Goal: Task Accomplishment & Management: Use online tool/utility

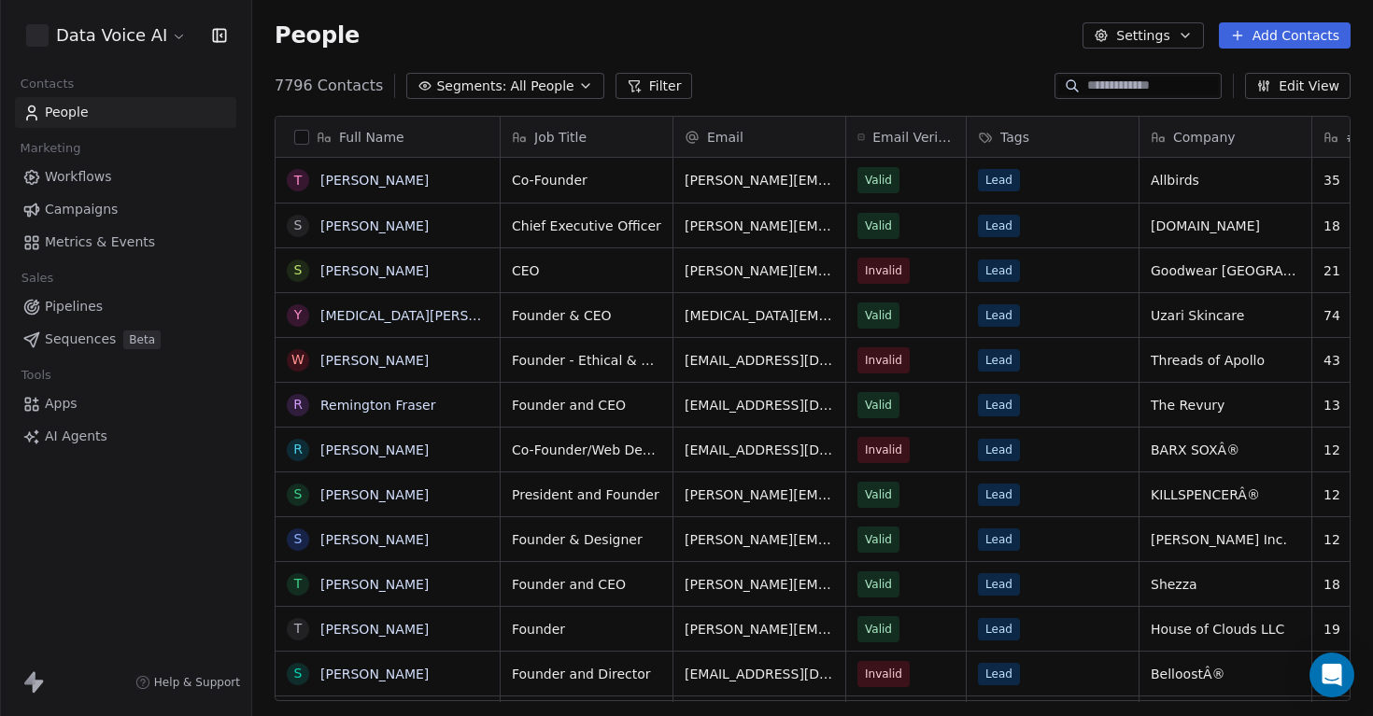
scroll to position [630, 1121]
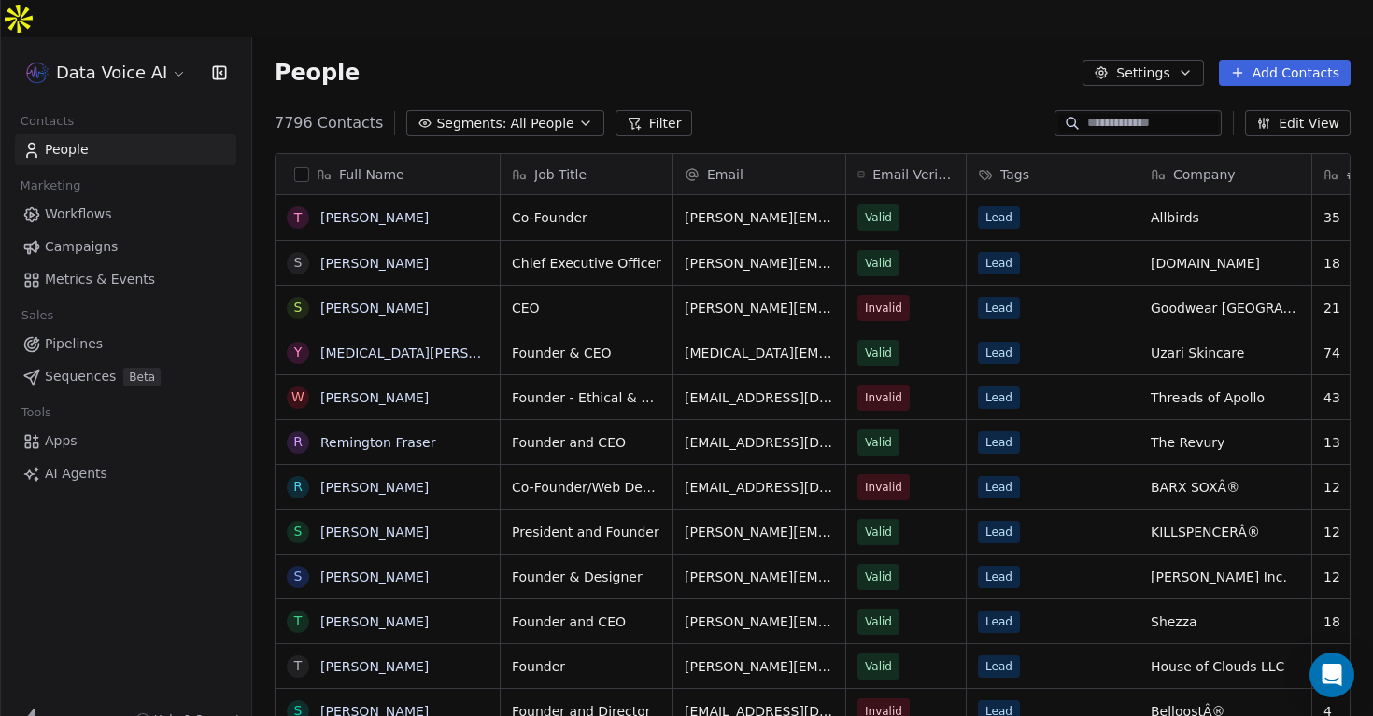
click at [66, 432] on span "Apps" at bounding box center [61, 442] width 33 height 20
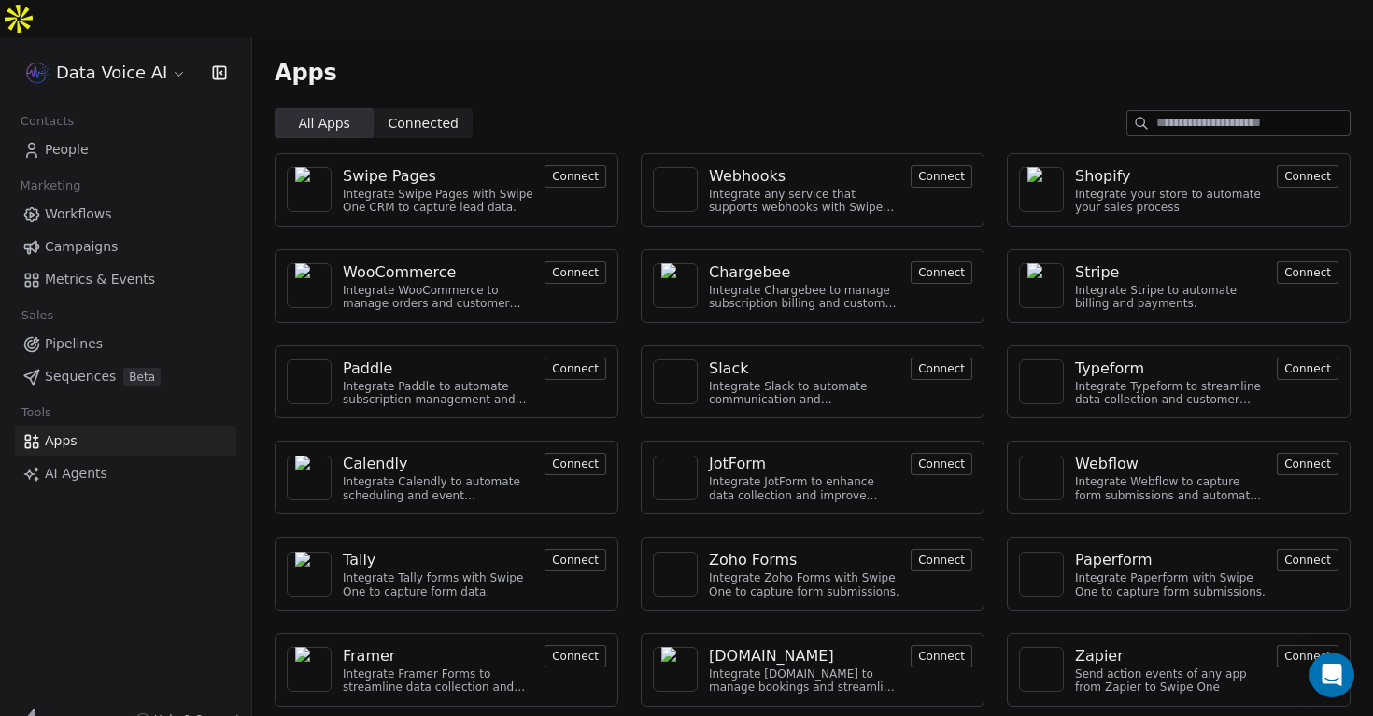
click at [88, 135] on link "People" at bounding box center [125, 150] width 221 height 31
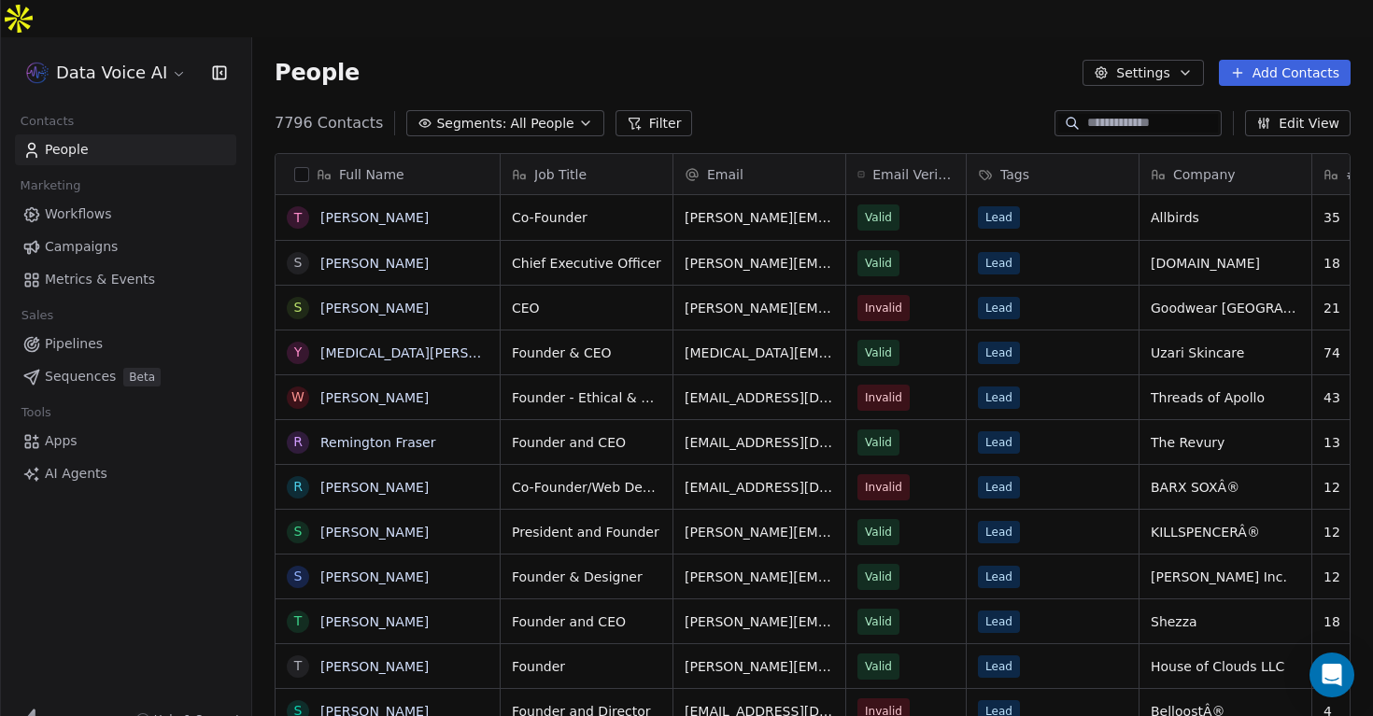
scroll to position [630, 1121]
click at [91, 205] on span "Workflows" at bounding box center [78, 215] width 67 height 20
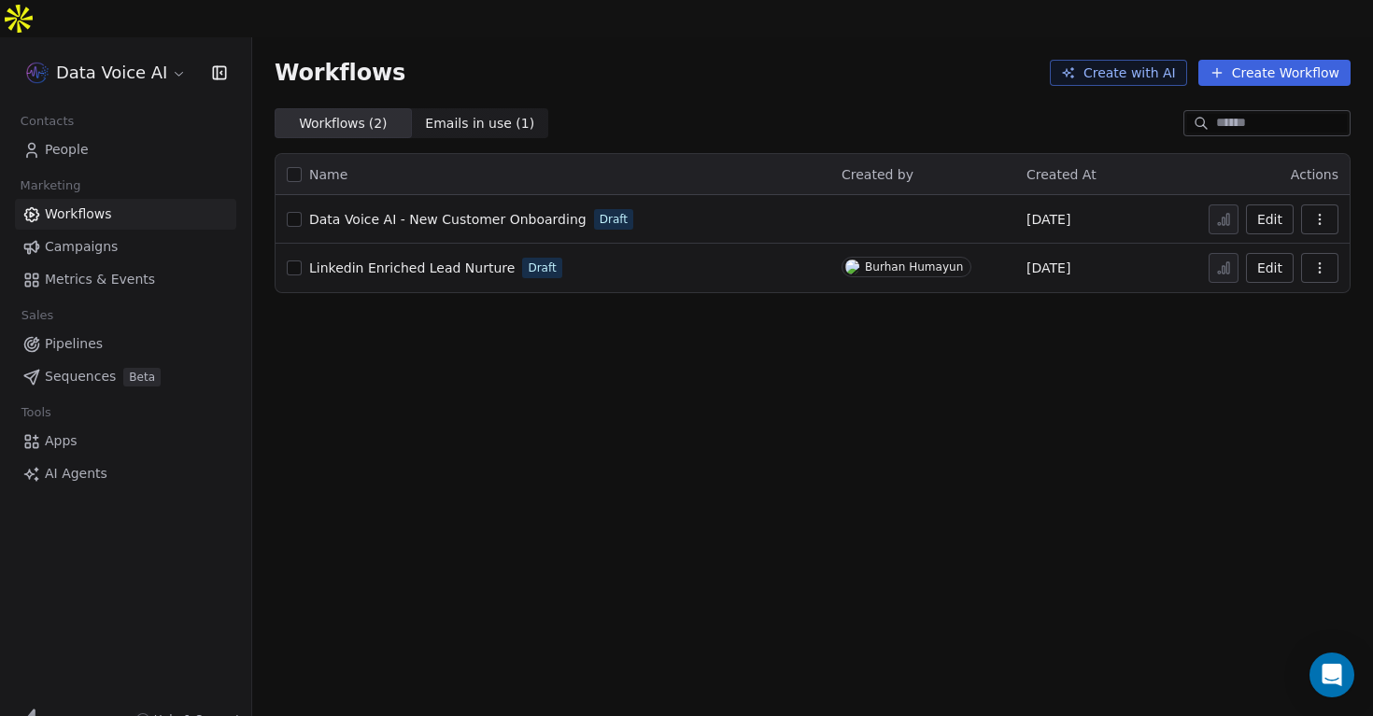
click at [95, 237] on span "Campaigns" at bounding box center [81, 247] width 73 height 20
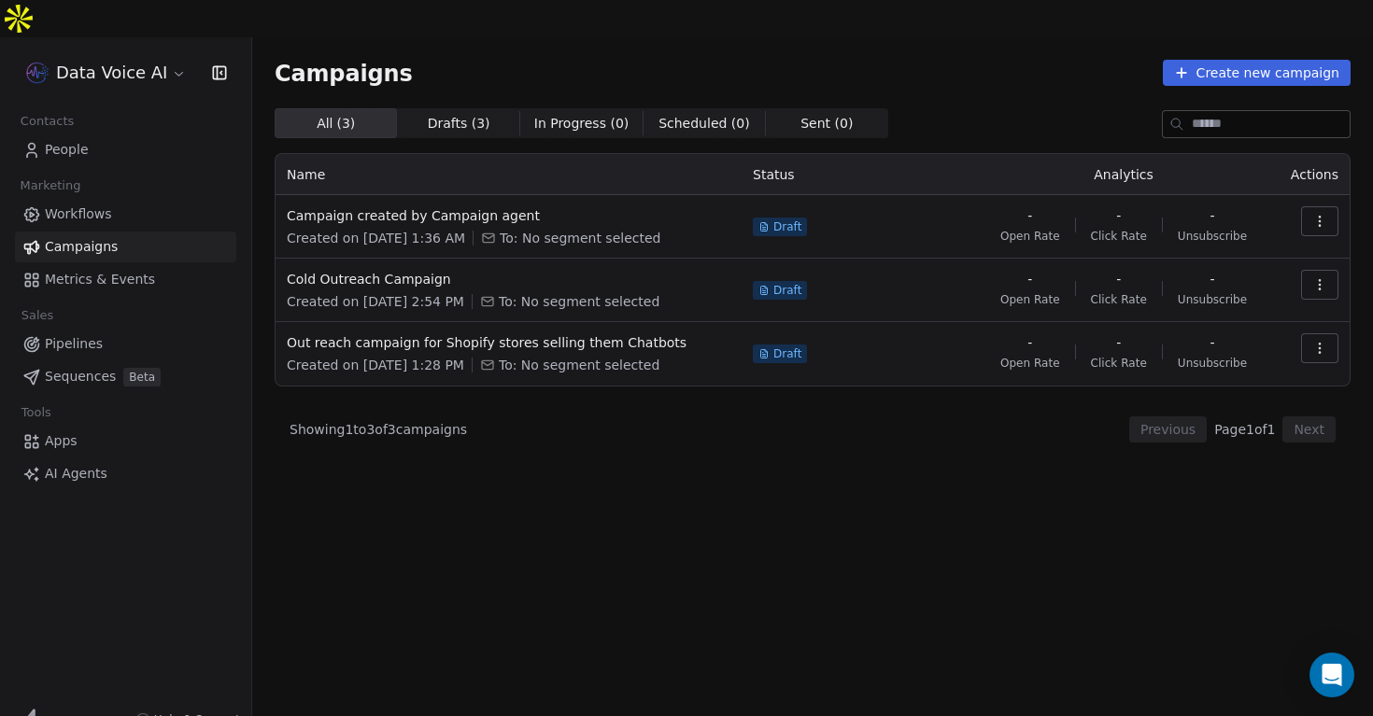
click at [105, 270] on span "Metrics & Events" at bounding box center [100, 280] width 110 height 20
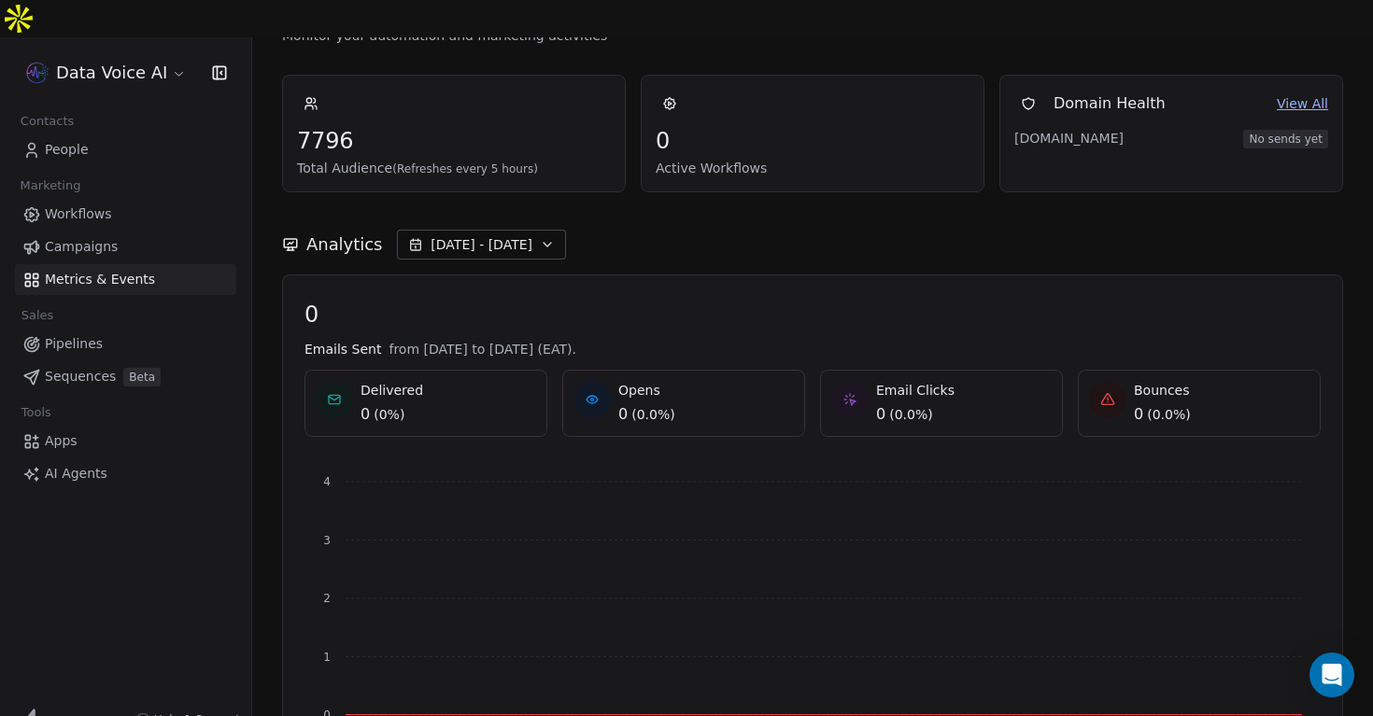
scroll to position [73, 0]
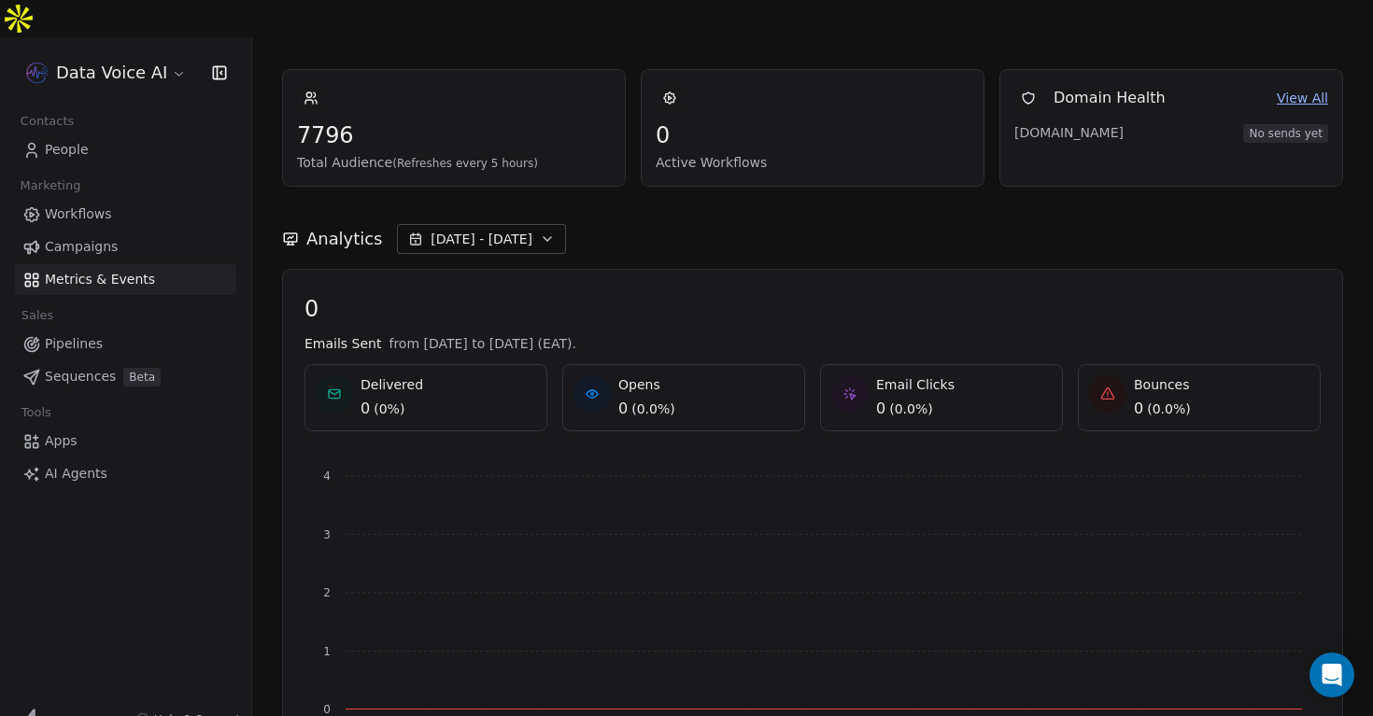
click at [1310, 89] on link "View All" at bounding box center [1302, 99] width 51 height 20
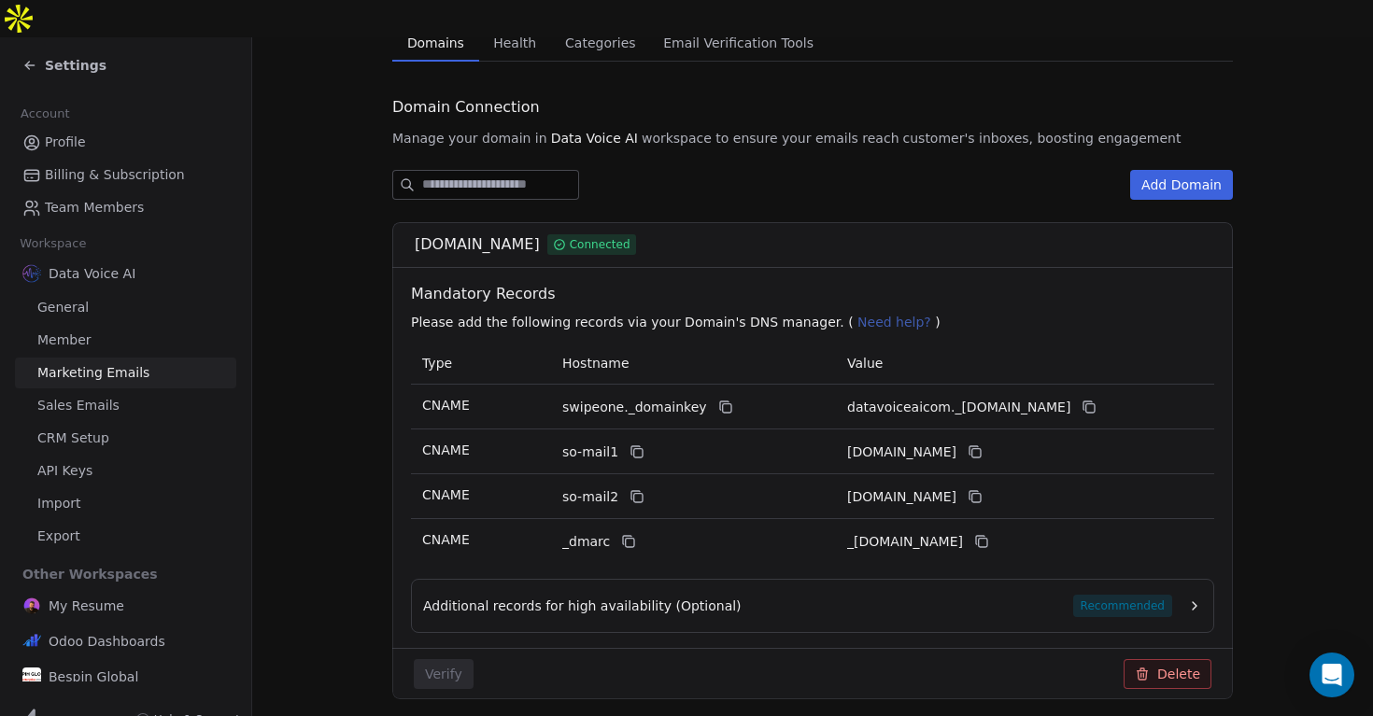
scroll to position [200, 0]
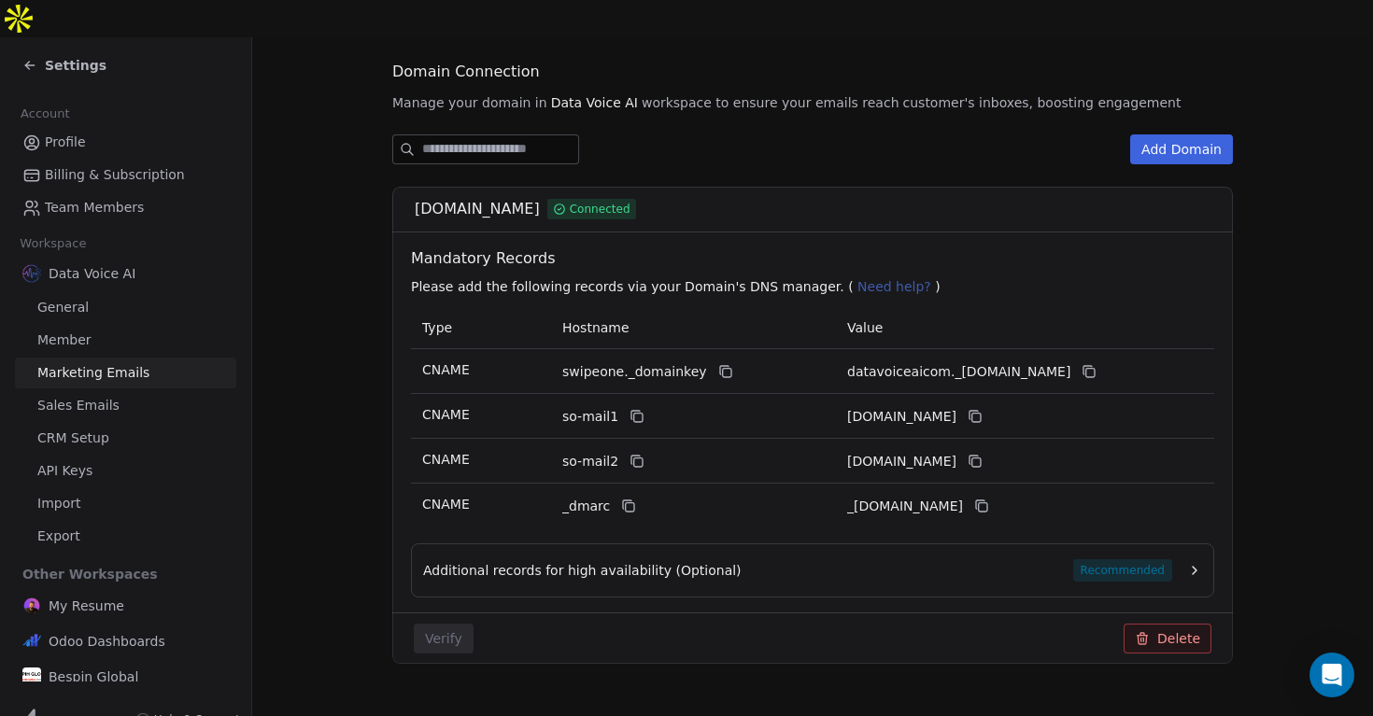
click at [1194, 567] on icon "button" at bounding box center [1195, 570] width 4 height 7
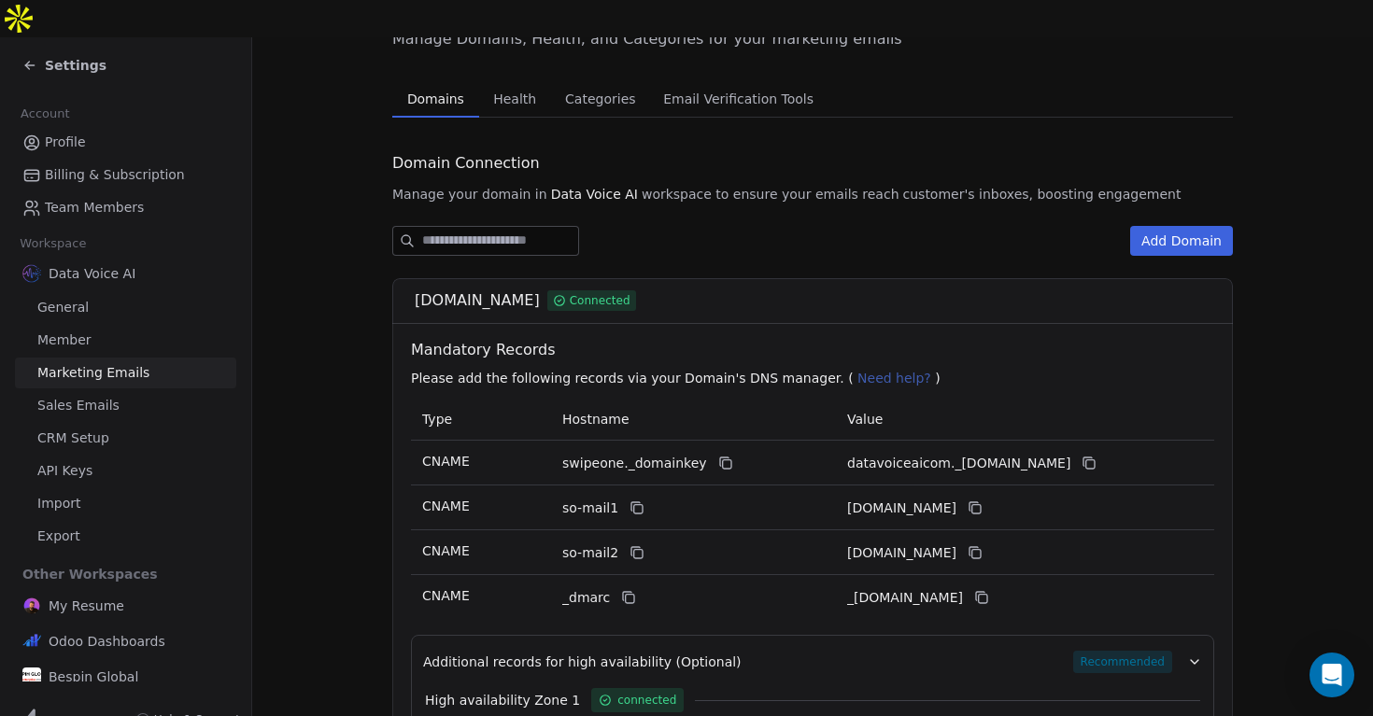
scroll to position [5, 0]
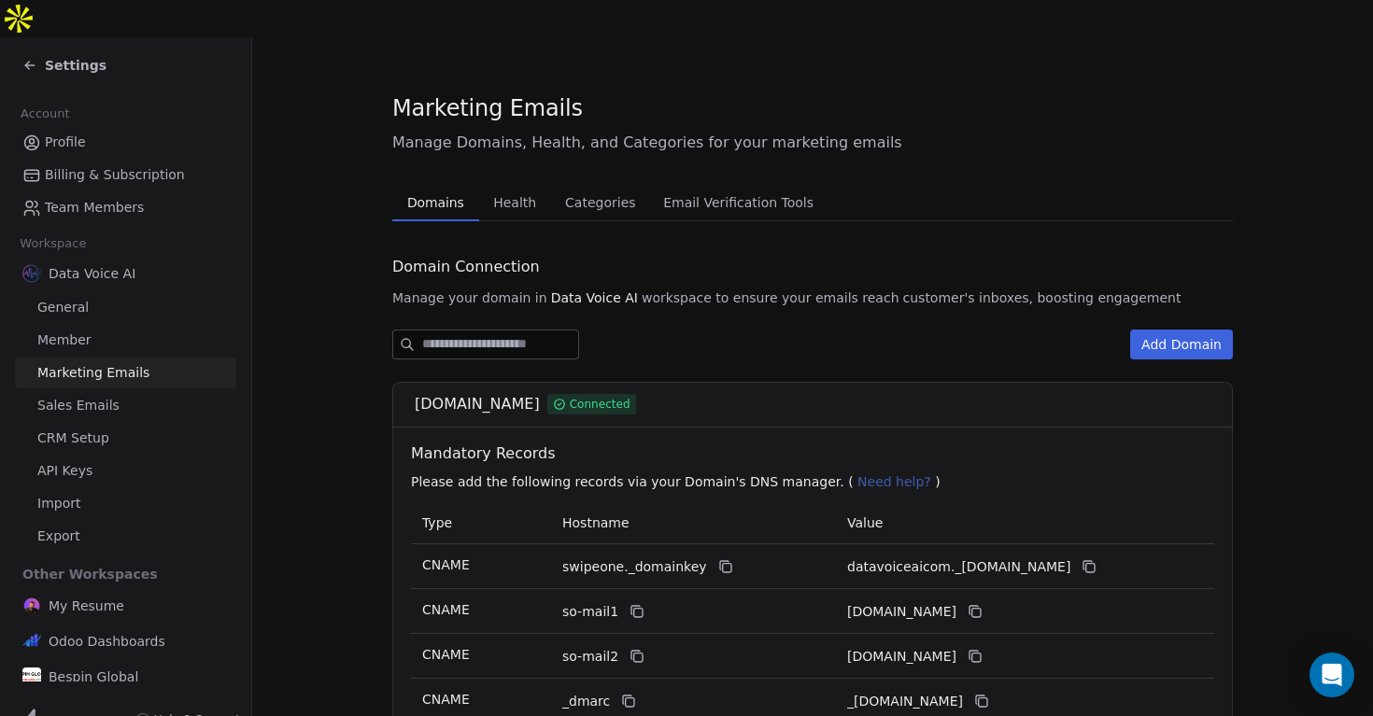
click at [72, 396] on span "Sales Emails" at bounding box center [78, 406] width 82 height 20
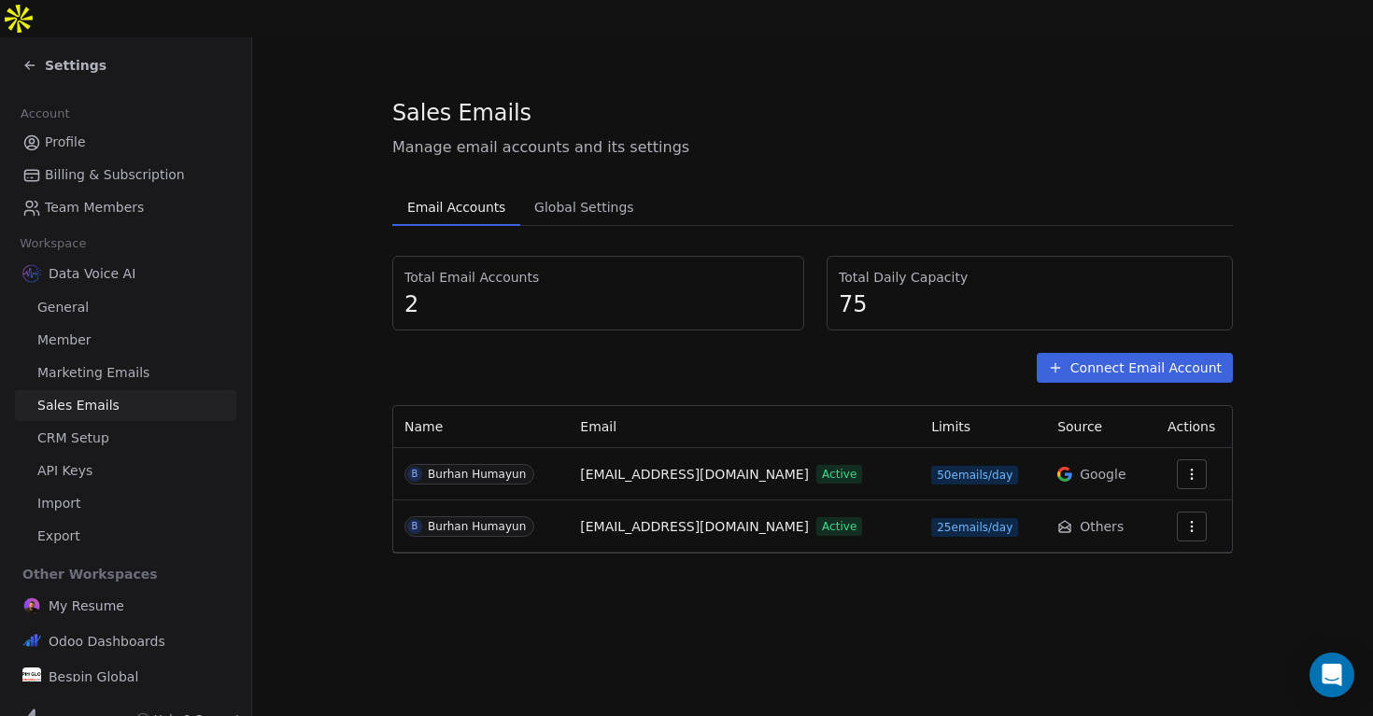
click at [80, 429] on span "CRM Setup" at bounding box center [73, 439] width 72 height 20
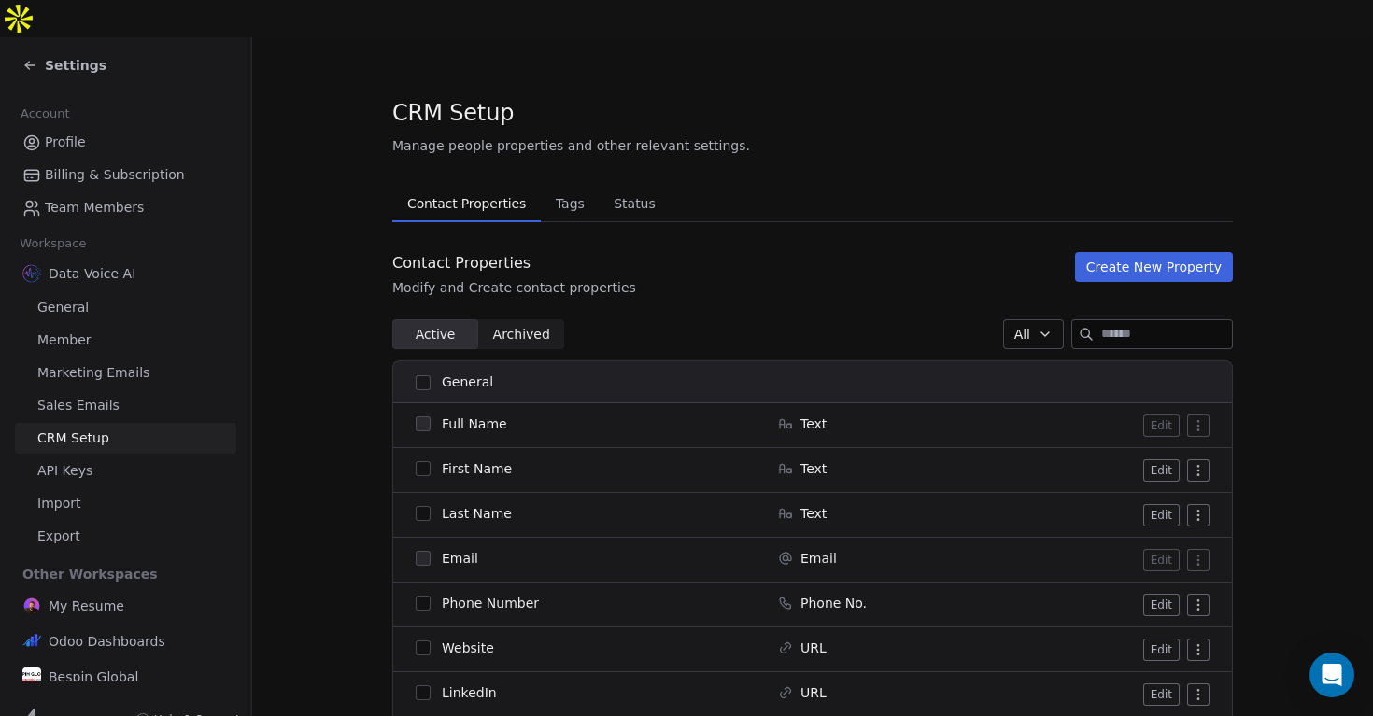
click at [78, 461] on span "API Keys" at bounding box center [64, 471] width 55 height 20
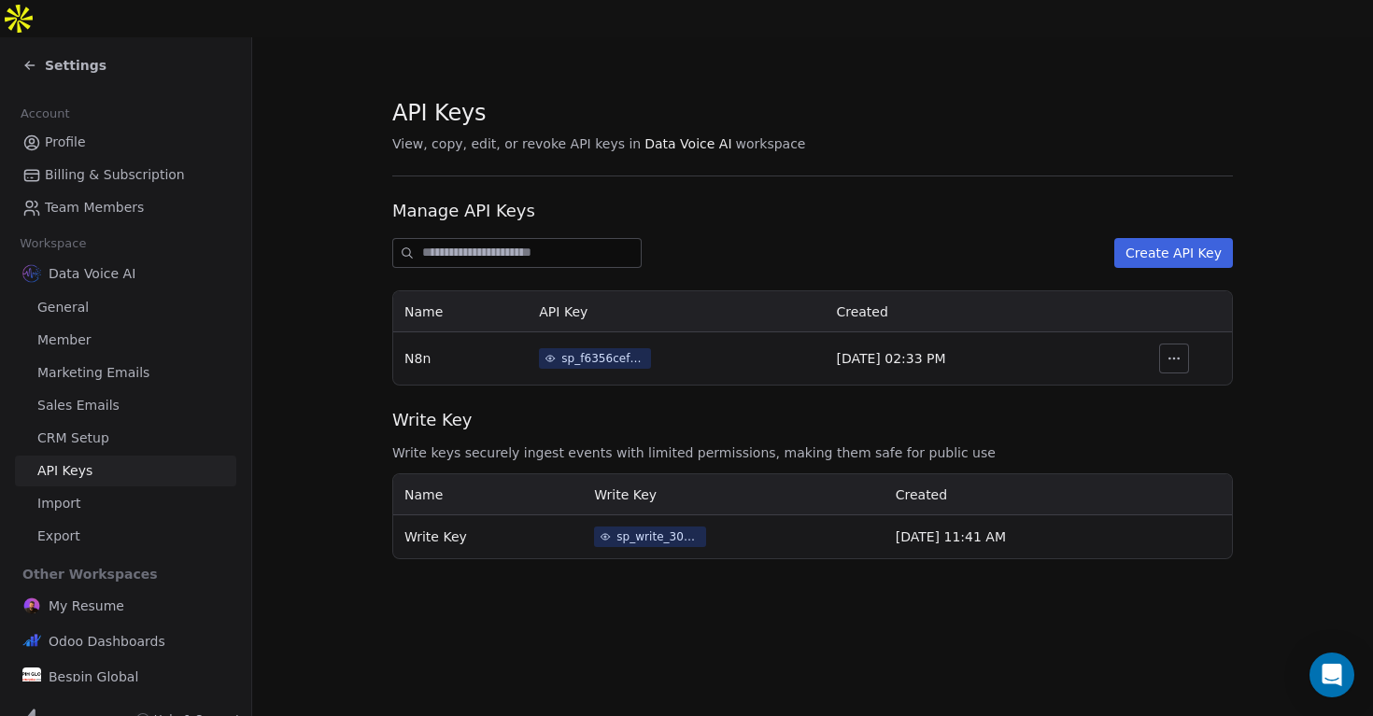
click at [1183, 238] on button "Create API Key" at bounding box center [1173, 253] width 119 height 30
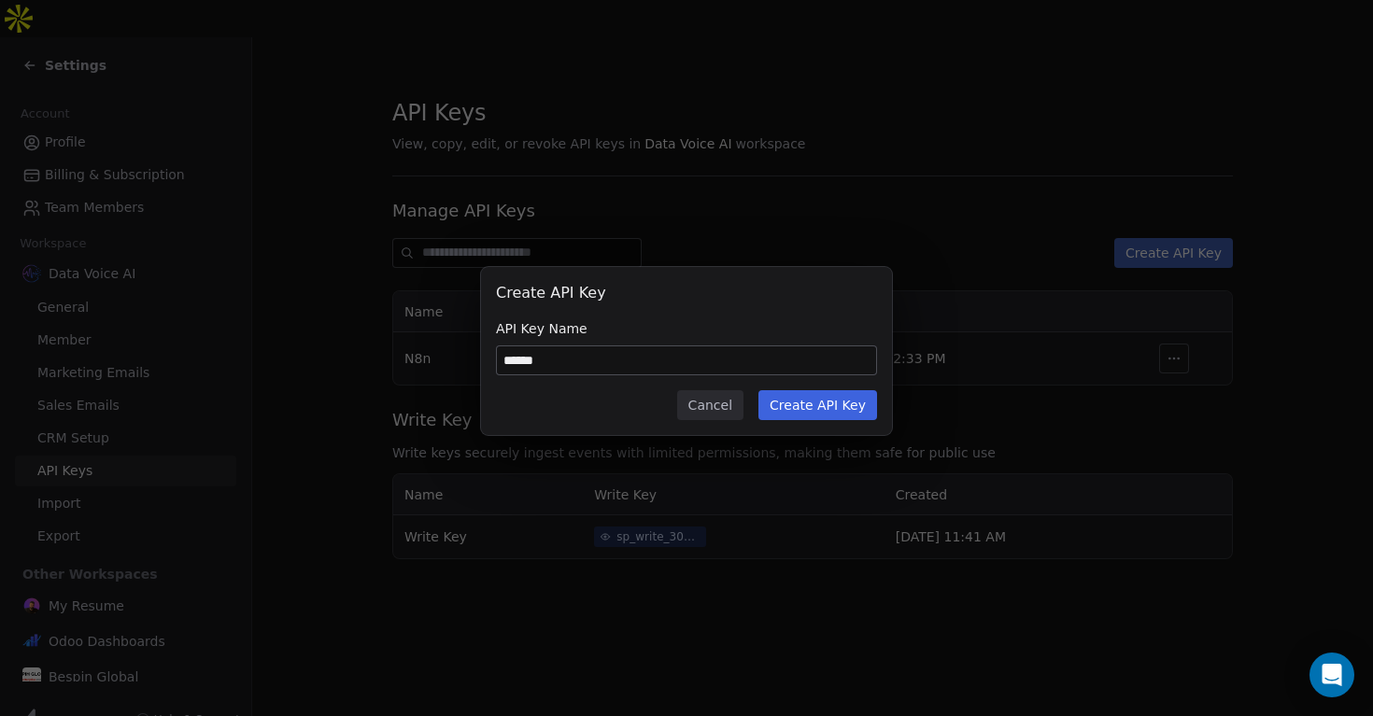
click at [758, 368] on input "******" at bounding box center [686, 361] width 379 height 28
type input "**********"
click at [809, 404] on button "Create API Key" at bounding box center [817, 405] width 119 height 30
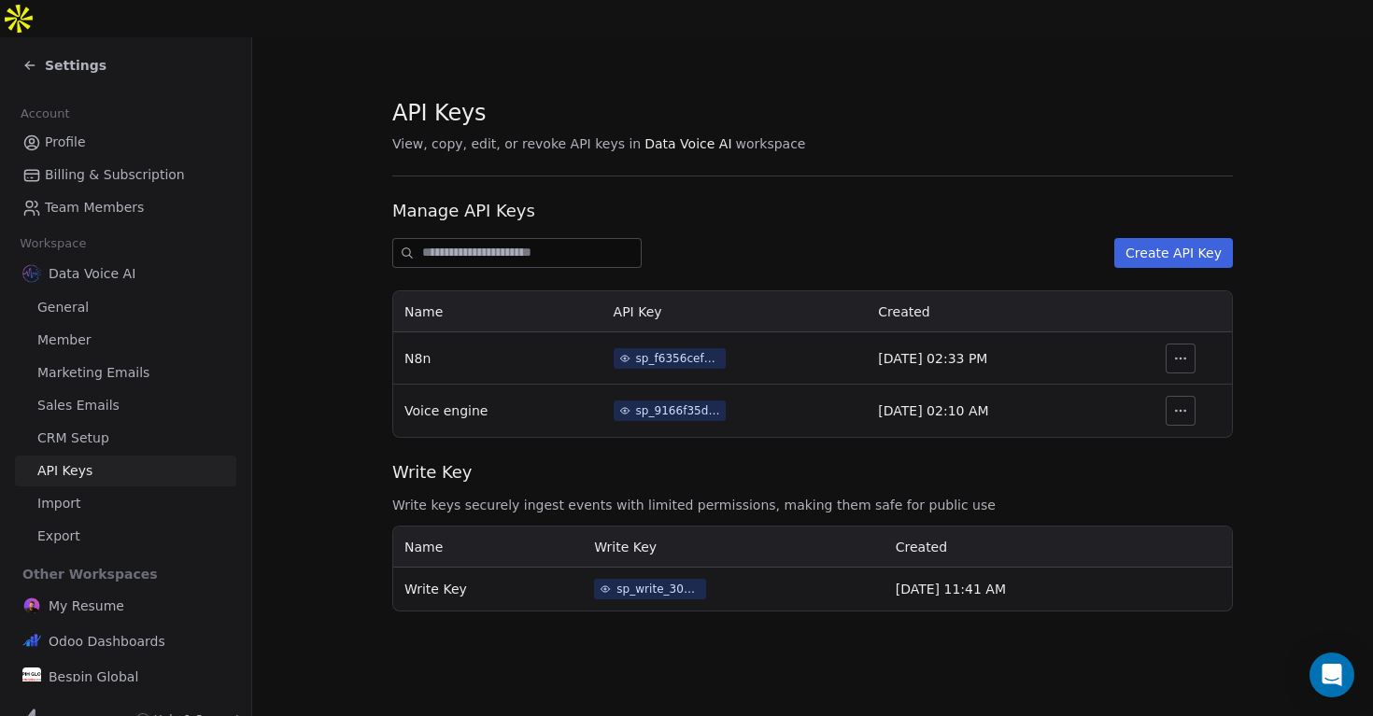
click at [1181, 410] on icon "button" at bounding box center [1180, 410] width 1 height 1
click at [831, 460] on span "Write Key" at bounding box center [812, 472] width 841 height 24
click at [619, 405] on icon at bounding box center [624, 410] width 11 height 11
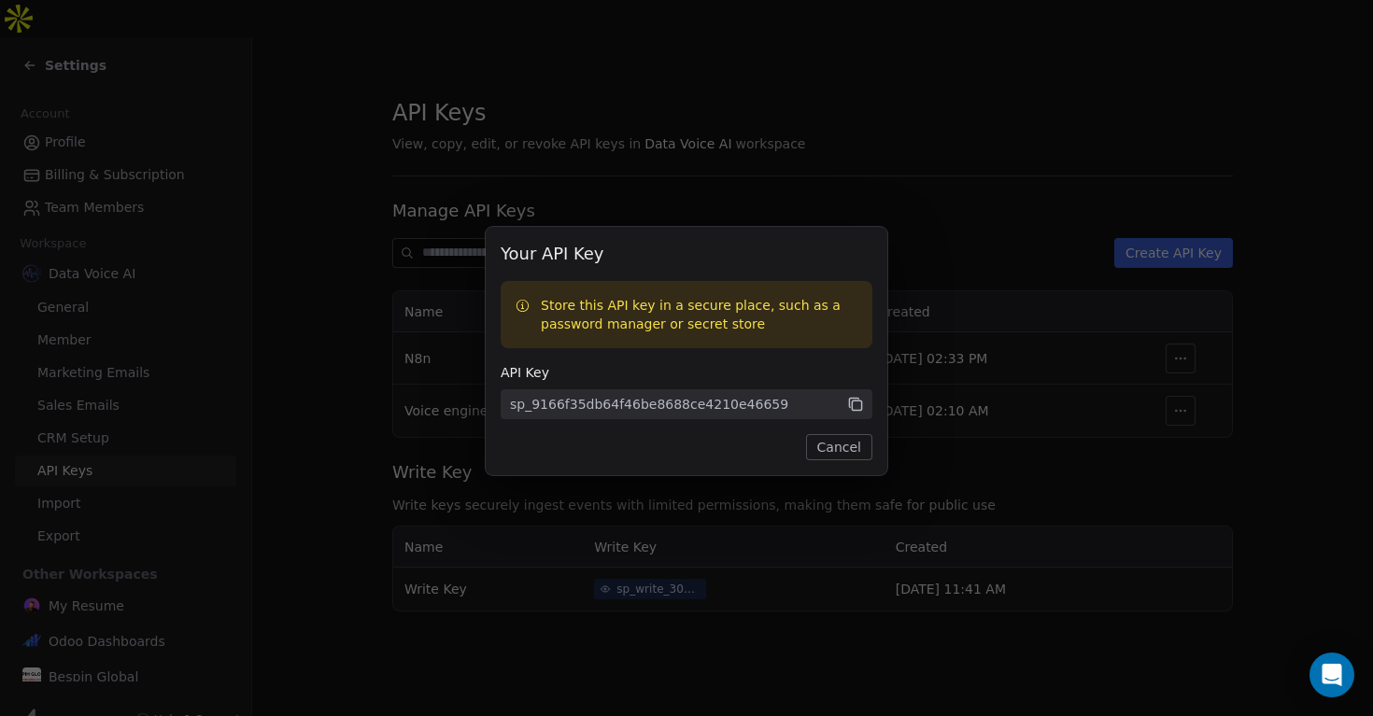
click at [854, 407] on icon at bounding box center [855, 405] width 17 height 17
click at [854, 403] on icon at bounding box center [855, 405] width 17 height 17
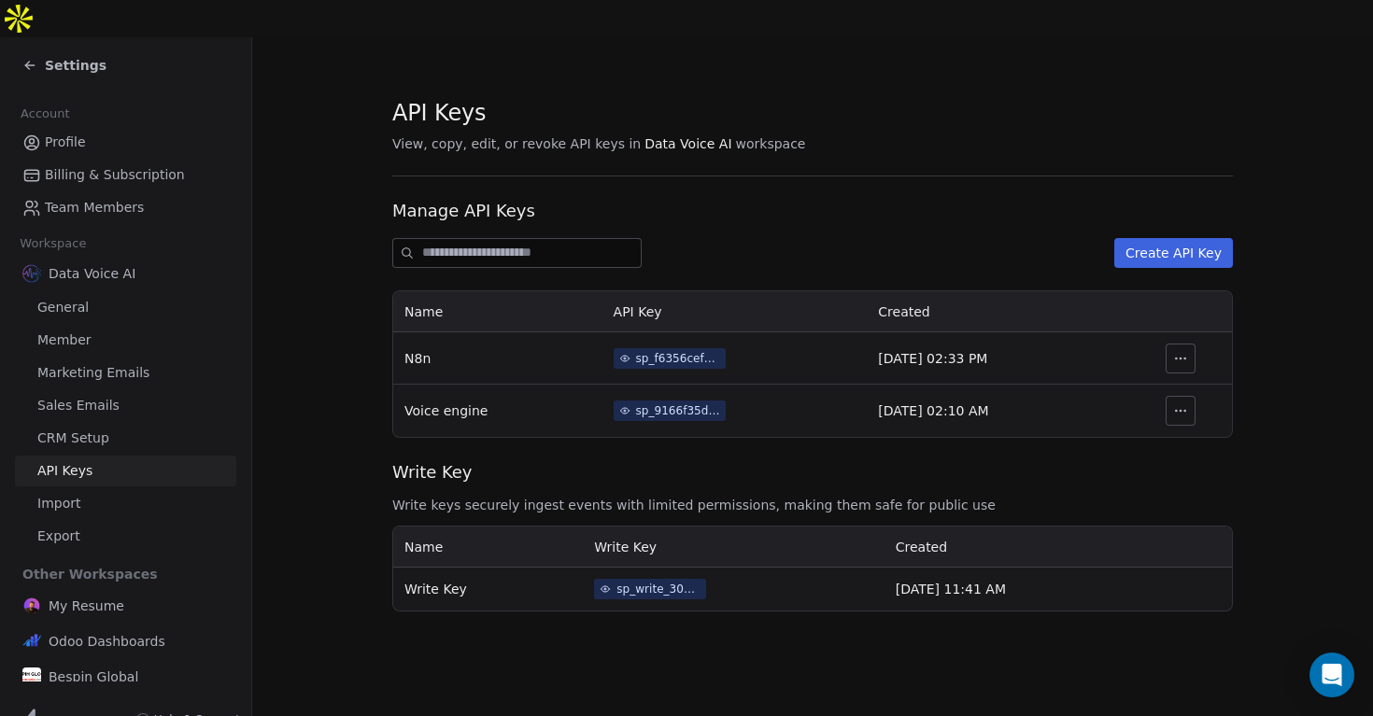
click at [965, 172] on div at bounding box center [686, 358] width 1373 height 716
click at [623, 581] on div "sp_write_30417780362447688116a4ed5fe2e873" at bounding box center [658, 589] width 84 height 17
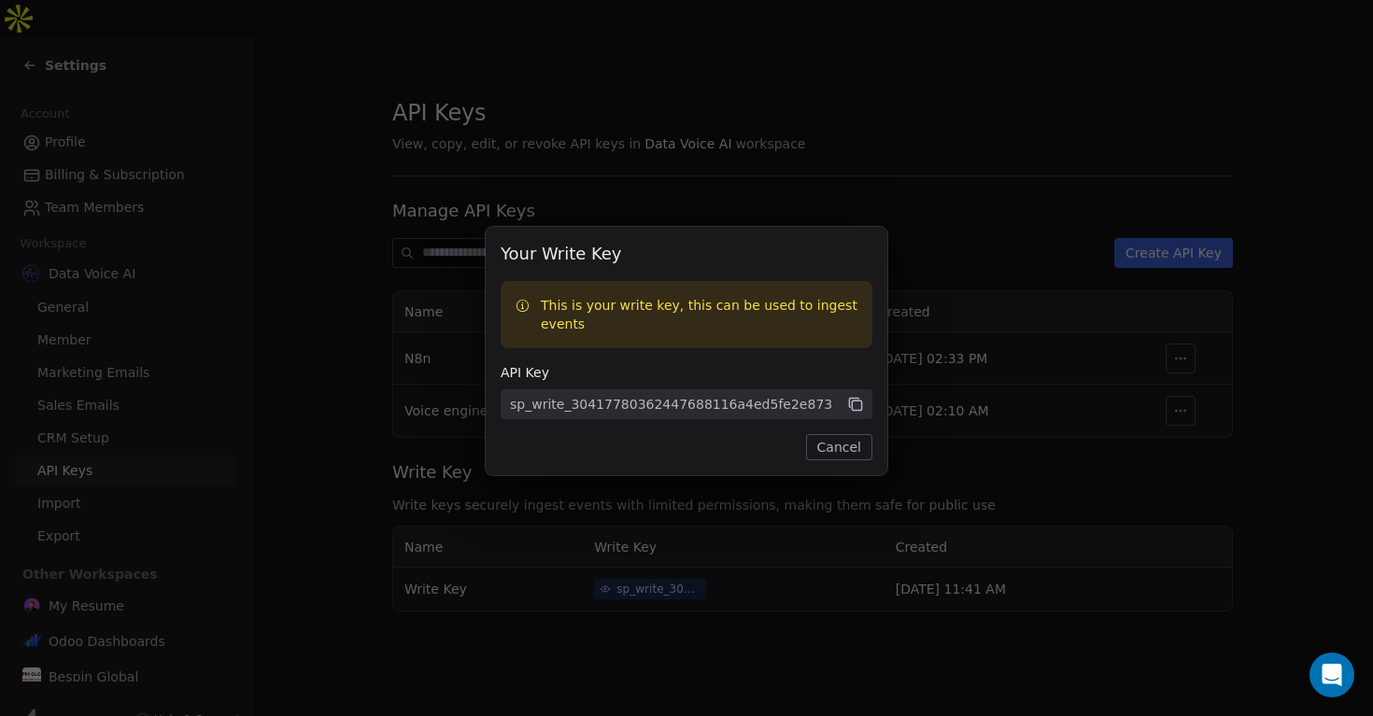
click at [855, 402] on icon at bounding box center [856, 406] width 9 height 9
click at [853, 402] on icon at bounding box center [856, 406] width 9 height 9
